Goal: Transaction & Acquisition: Purchase product/service

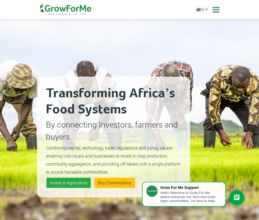
click at [215, 9] on icon at bounding box center [215, 10] width 8 height 8
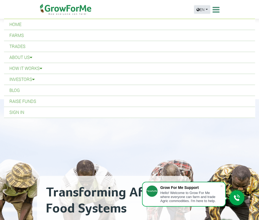
click at [207, 9] on link "EN" at bounding box center [202, 9] width 16 height 8
click at [135, 8] on div "Trades Farms What We Do About Us Traction Our Vision Our Team Our Board Our Adv…" at bounding box center [129, 9] width 193 height 19
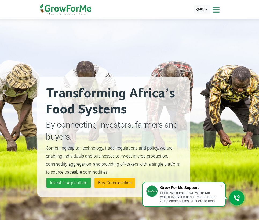
click at [109, 38] on div "Transforming Africa’s Food Systems By connecting Investors, farmers and buyers.…" at bounding box center [113, 137] width 153 height 220
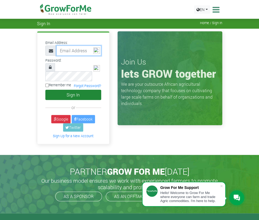
type input "thomas_6656@msn.com"
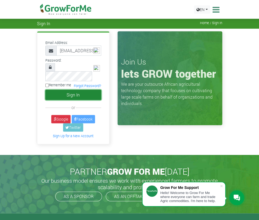
click at [76, 90] on button "Sign In" at bounding box center [73, 95] width 56 height 10
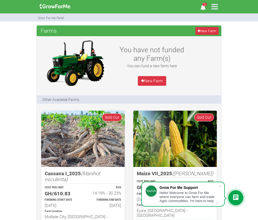
click at [218, 8] on icon at bounding box center [214, 6] width 11 height 11
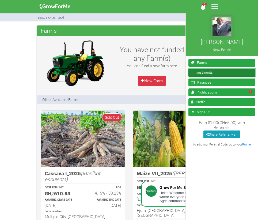
click at [198, 73] on link "Investments" at bounding box center [222, 73] width 67 height 8
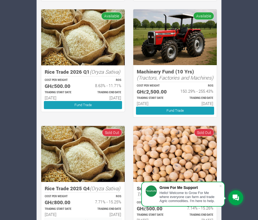
scroll to position [339, 0]
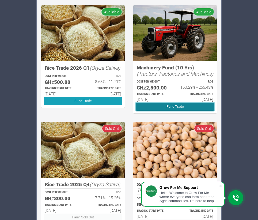
click at [173, 106] on link "Fund Trade" at bounding box center [175, 107] width 78 height 8
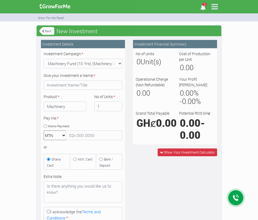
type input "1"
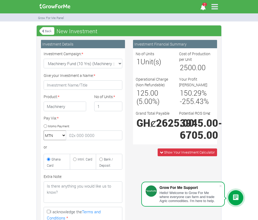
click at [64, 134] on select "MTN Telecel Airtel Tigo" at bounding box center [55, 136] width 23 height 10
click at [51, 163] on small "Ghana Card" at bounding box center [54, 162] width 14 height 10
click at [50, 161] on input "Ghana Card" at bounding box center [48, 159] width 3 height 3
click at [62, 133] on select "MTN Telecel Airtel Tigo" at bounding box center [55, 136] width 23 height 10
click at [51, 164] on small "Ghana Card" at bounding box center [54, 162] width 14 height 10
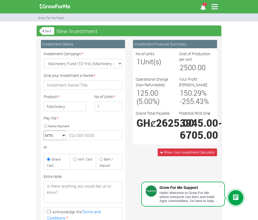
click at [50, 161] on input "Ghana Card" at bounding box center [48, 159] width 3 height 3
click at [75, 158] on input "Intnl. Card" at bounding box center [74, 159] width 3 height 3
radio input "true"
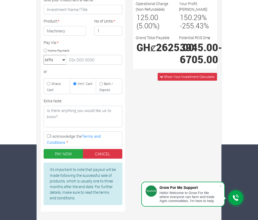
scroll to position [84, 0]
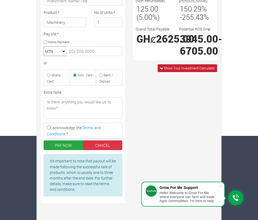
click at [177, 70] on span "Show Your Investment Calculator" at bounding box center [189, 68] width 51 height 5
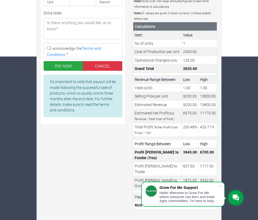
scroll to position [168, 0]
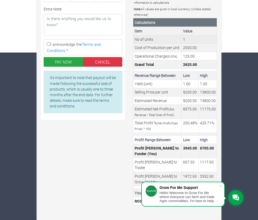
click at [186, 43] on td "1" at bounding box center [199, 39] width 35 height 8
drag, startPoint x: 258, startPoint y: 114, endPoint x: 257, endPoint y: 147, distance: 32.5
click at [257, 147] on div "Farms Investments Finances 2 Notifications Profile Sign Out Back New Investment…" at bounding box center [129, 41] width 258 height 366
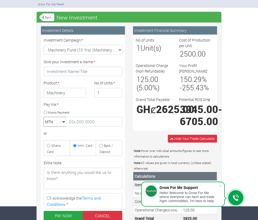
scroll to position [0, 0]
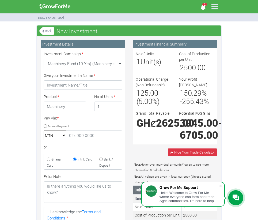
click at [203, 7] on icon "2" at bounding box center [203, 7] width 10 height 12
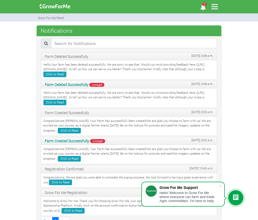
click at [215, 5] on icon at bounding box center [214, 6] width 11 height 11
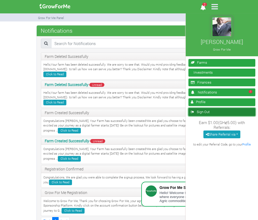
click at [206, 112] on link "Sign Out" at bounding box center [222, 112] width 67 height 8
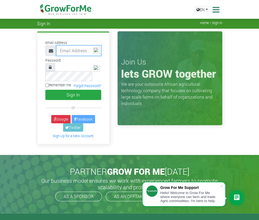
type input "[EMAIL_ADDRESS][DOMAIN_NAME]"
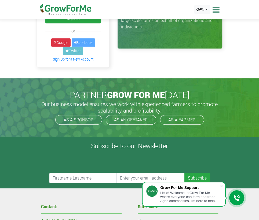
scroll to position [80, 0]
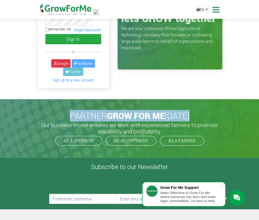
drag, startPoint x: 256, startPoint y: 73, endPoint x: 258, endPoint y: -12, distance: 84.2
click at [258, 0] on html "Grow For Me Support Hello! Welcome to Grow For Me where everyone can farm and t…" at bounding box center [129, 204] width 259 height 521
